Goal: Transaction & Acquisition: Purchase product/service

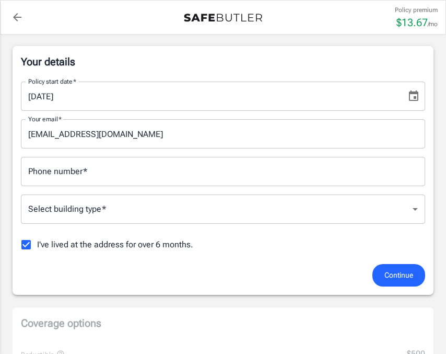
scroll to position [168, 0]
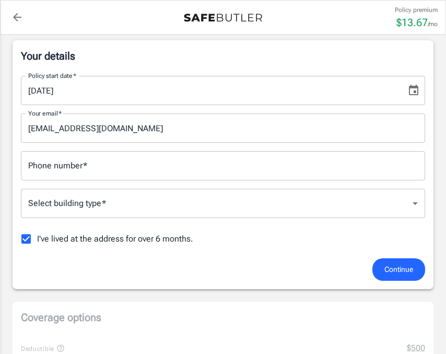
click at [179, 168] on input "Phone number   *" at bounding box center [223, 165] width 404 height 29
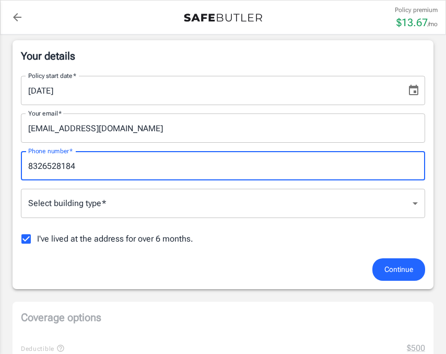
type input "8326528184"
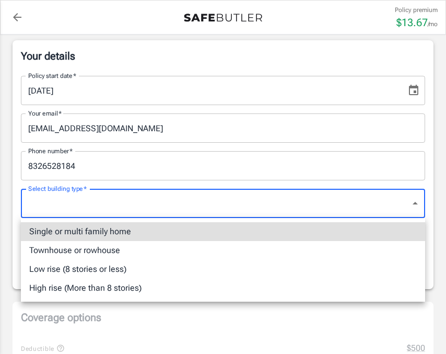
click at [127, 262] on li "Low rise (8 stories or less)" at bounding box center [223, 269] width 404 height 19
type input "lowrise"
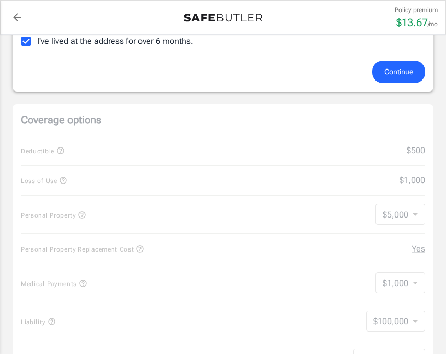
scroll to position [366, 0]
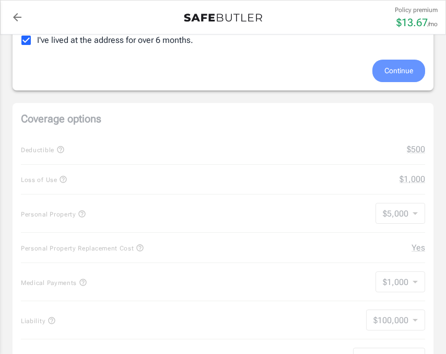
click at [394, 68] on span "Continue" at bounding box center [398, 70] width 29 height 13
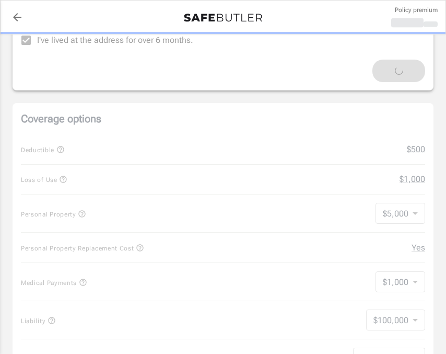
click at [90, 51] on label "I've lived at the address for over 6 months." at bounding box center [104, 40] width 178 height 22
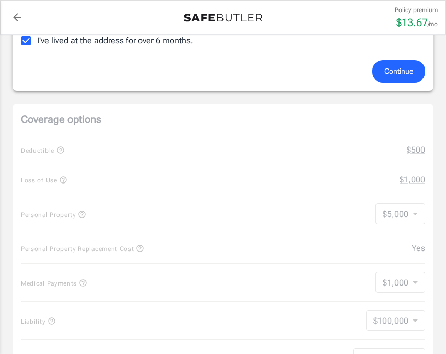
scroll to position [366, 0]
click at [101, 43] on span "I've lived at the address for over 6 months." at bounding box center [115, 40] width 156 height 13
click at [37, 43] on input "I've lived at the address for over 6 months." at bounding box center [26, 40] width 22 height 22
checkbox input "false"
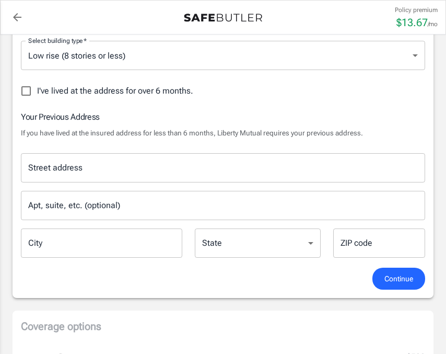
scroll to position [297, 0]
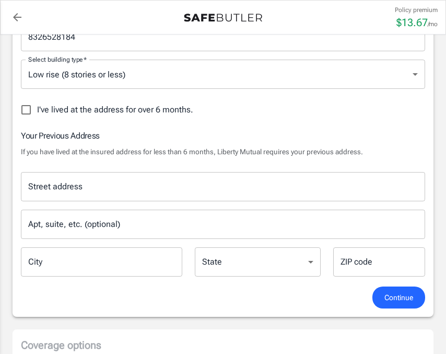
click at [173, 196] on div "Street address" at bounding box center [223, 186] width 404 height 29
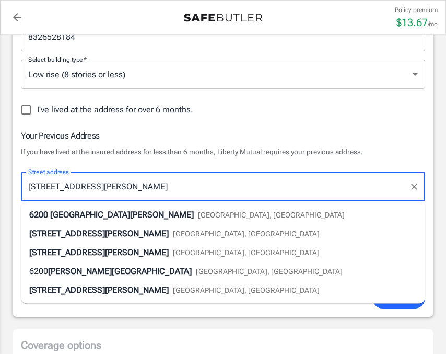
click at [178, 214] on span "[GEOGRAPHIC_DATA][PERSON_NAME]" at bounding box center [122, 214] width 144 height 10
type input "[STREET_ADDRESS][PERSON_NAME]"
type input "[GEOGRAPHIC_DATA]"
select select "[GEOGRAPHIC_DATA]"
type input "77049"
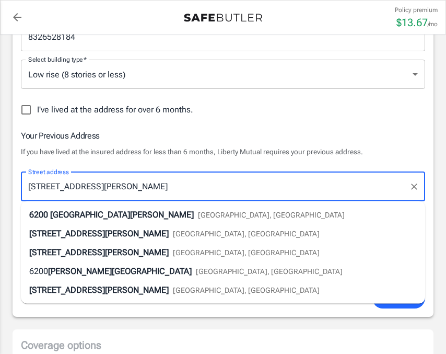
type input "[STREET_ADDRESS][PERSON_NAME]"
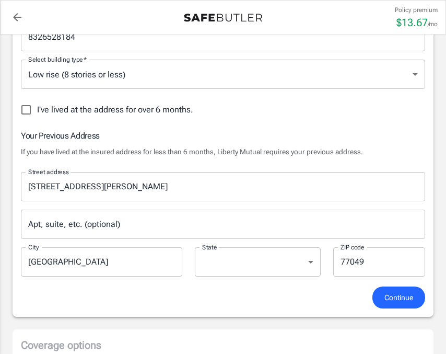
click at [144, 215] on input "Apt, suite, etc. (optional)" at bounding box center [223, 223] width 404 height 29
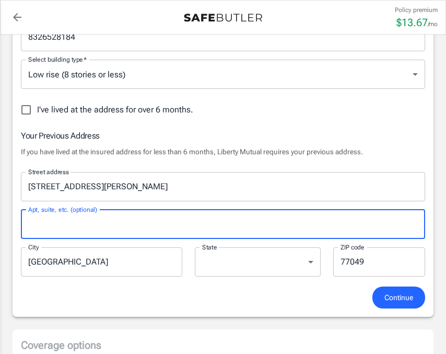
click at [386, 308] on button "Continue" at bounding box center [398, 297] width 53 height 22
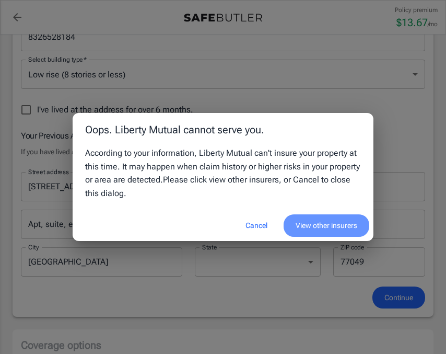
click at [304, 217] on button "View other insurers" at bounding box center [327, 225] width 86 height 22
